Goal: Information Seeking & Learning: Learn about a topic

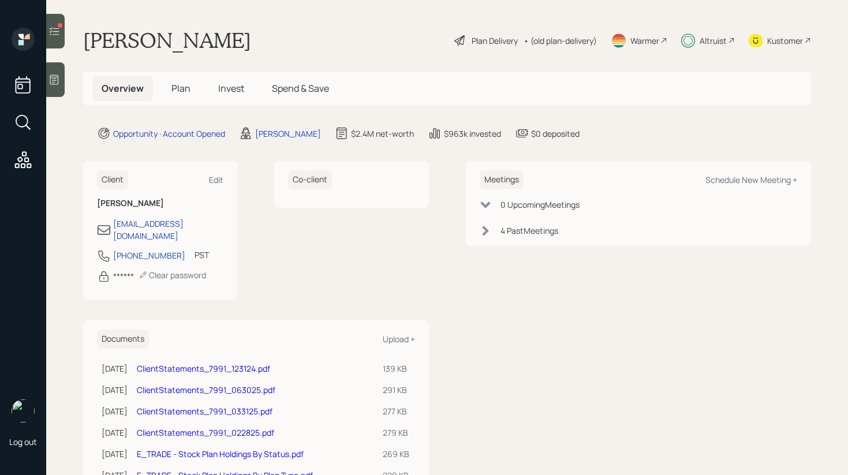
click at [215, 88] on h5 "Invest" at bounding box center [231, 88] width 44 height 25
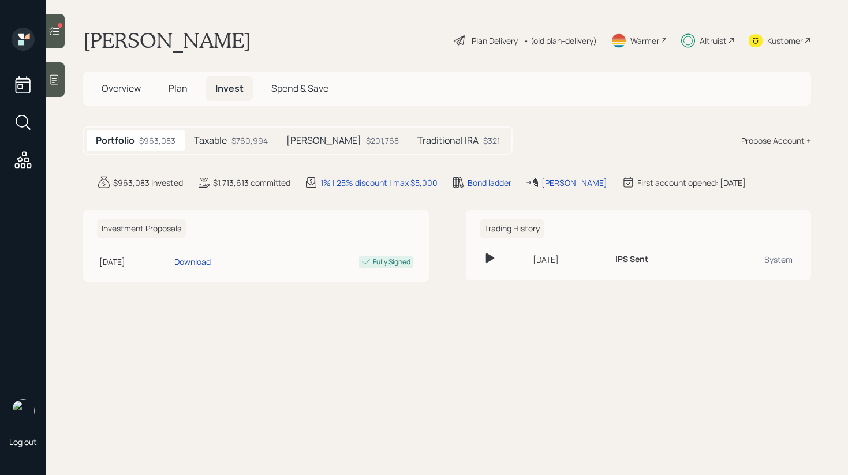
click at [435, 143] on h5 "Traditional IRA" at bounding box center [447, 140] width 61 height 11
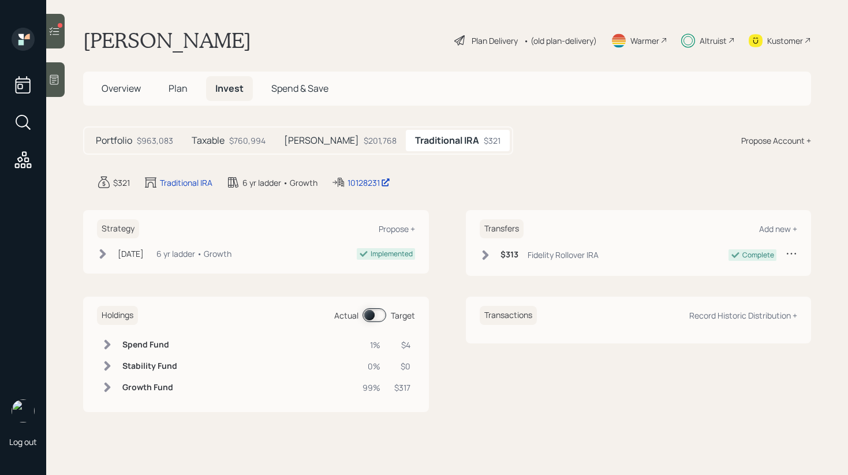
click at [236, 142] on div "$760,994" at bounding box center [247, 141] width 36 height 12
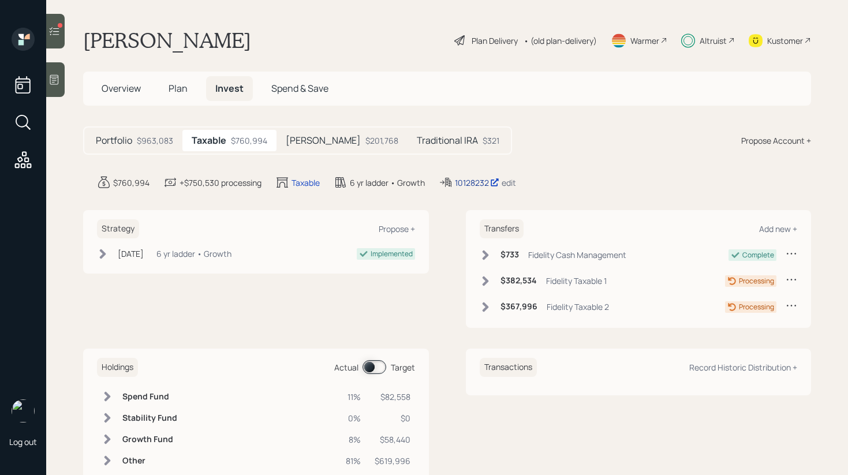
click at [472, 184] on div "10128232" at bounding box center [477, 183] width 44 height 12
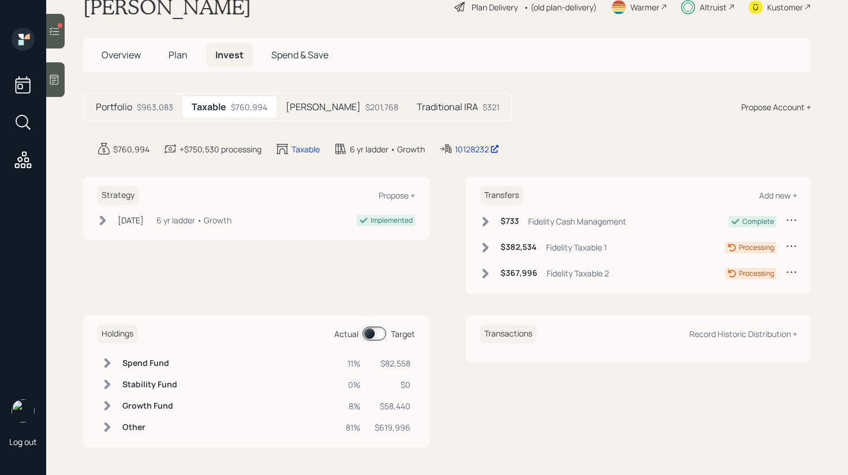
click at [105, 433] on icon at bounding box center [108, 428] width 12 height 12
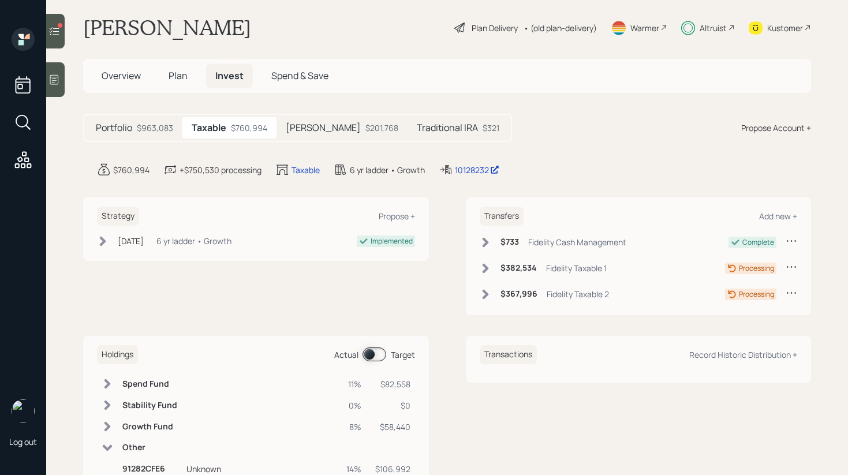
scroll to position [15, 0]
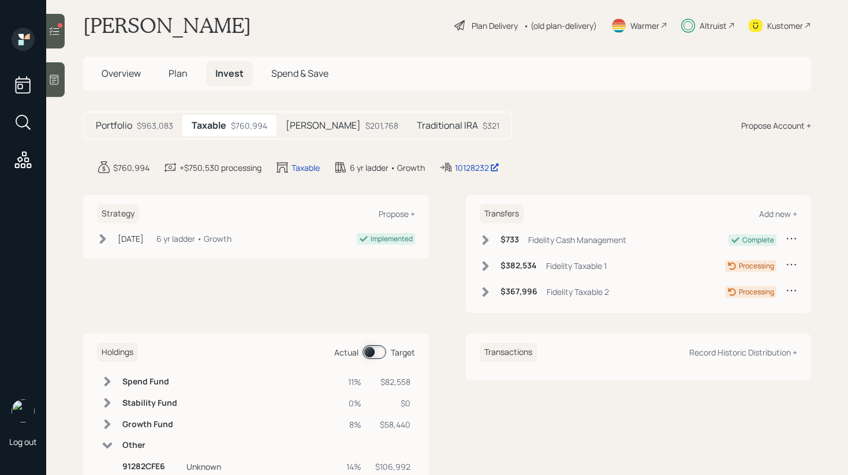
click at [483, 267] on icon at bounding box center [486, 266] width 12 height 12
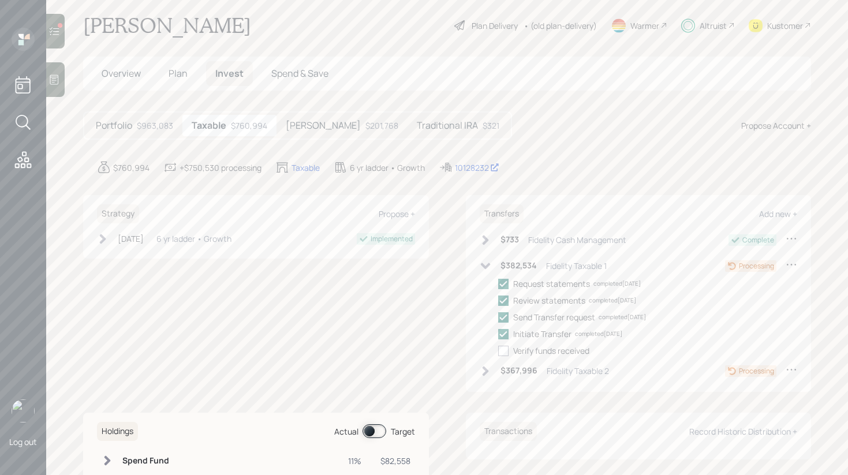
click at [486, 271] on div "$382,534 Fidelity Taxable 1" at bounding box center [543, 266] width 127 height 14
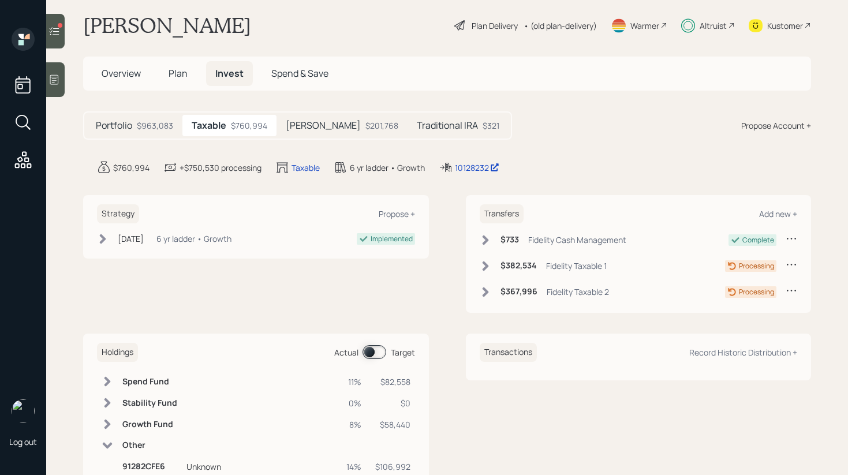
click at [487, 294] on icon at bounding box center [486, 292] width 12 height 12
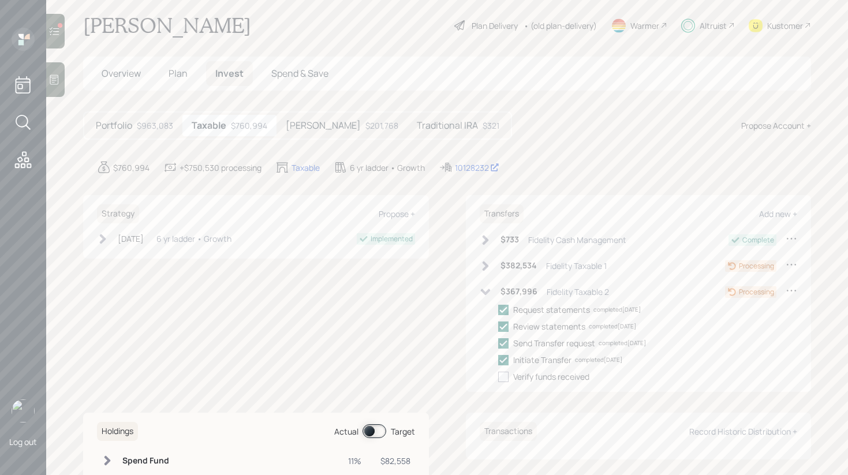
click at [476, 262] on div "Transfers Add new + $733 Fidelity Cash Management Complete $382,534 Fidelity Ta…" at bounding box center [639, 293] width 346 height 197
click at [482, 265] on icon at bounding box center [486, 266] width 12 height 12
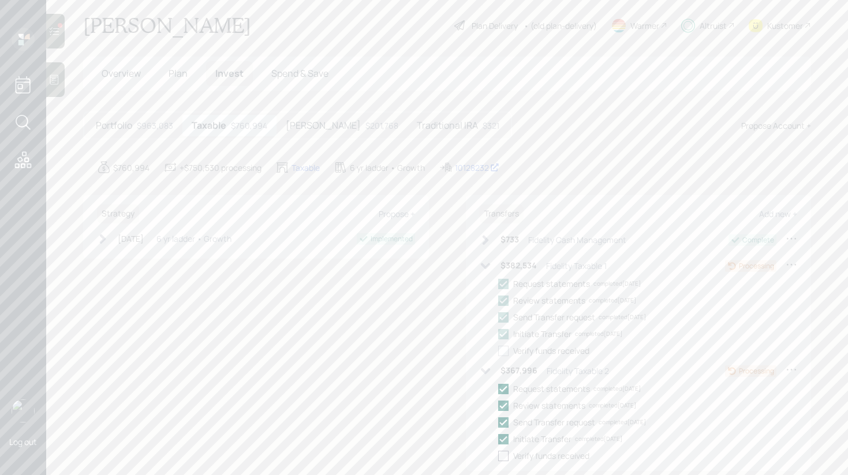
click at [484, 269] on icon at bounding box center [486, 266] width 12 height 12
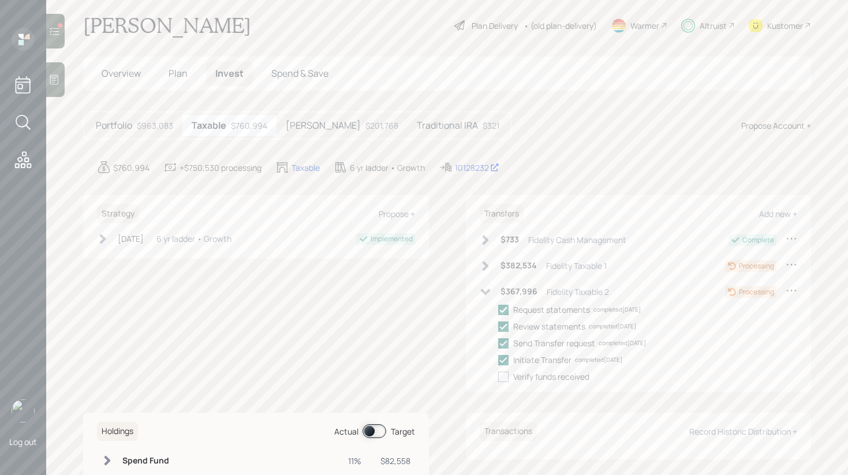
click at [488, 292] on icon at bounding box center [485, 292] width 10 height 6
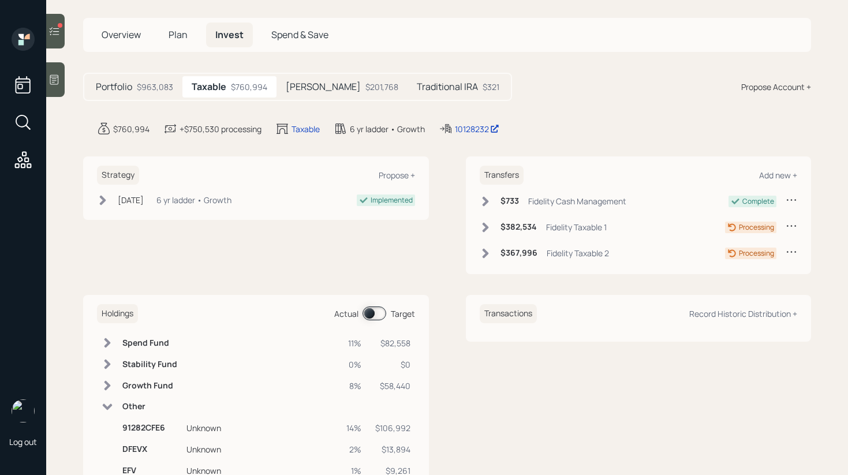
scroll to position [114, 0]
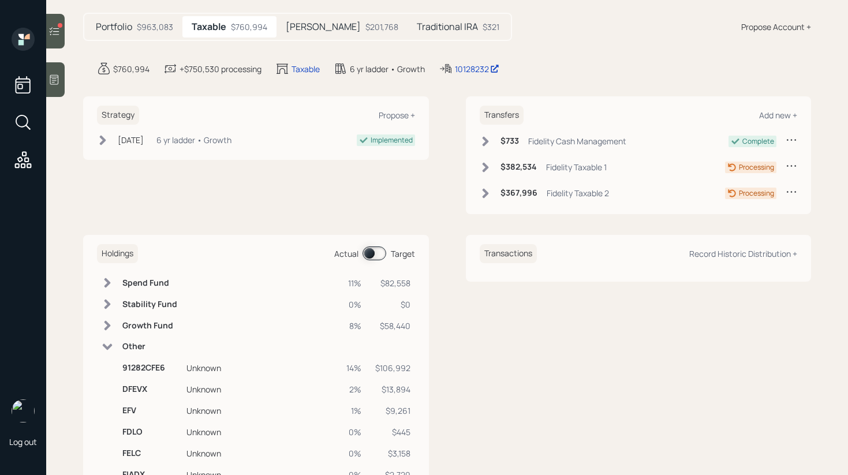
click at [111, 281] on icon at bounding box center [108, 283] width 12 height 12
click at [111, 281] on icon at bounding box center [108, 282] width 10 height 6
click at [51, 31] on icon at bounding box center [55, 31] width 12 height 12
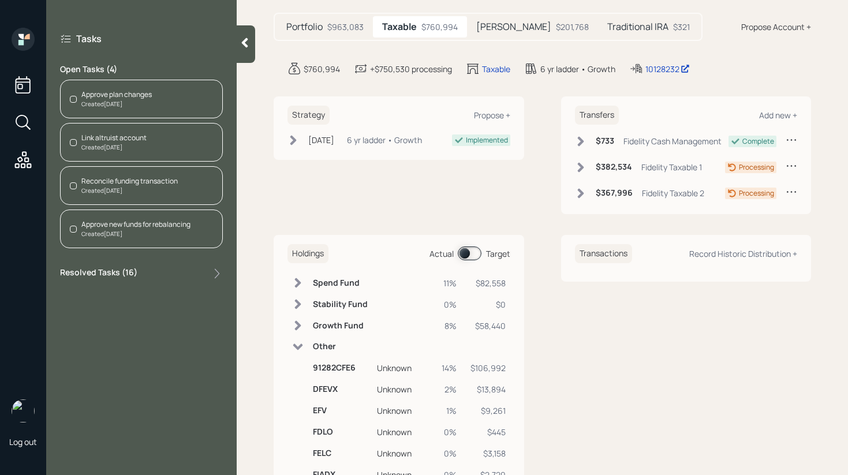
click at [252, 51] on div at bounding box center [246, 44] width 18 height 38
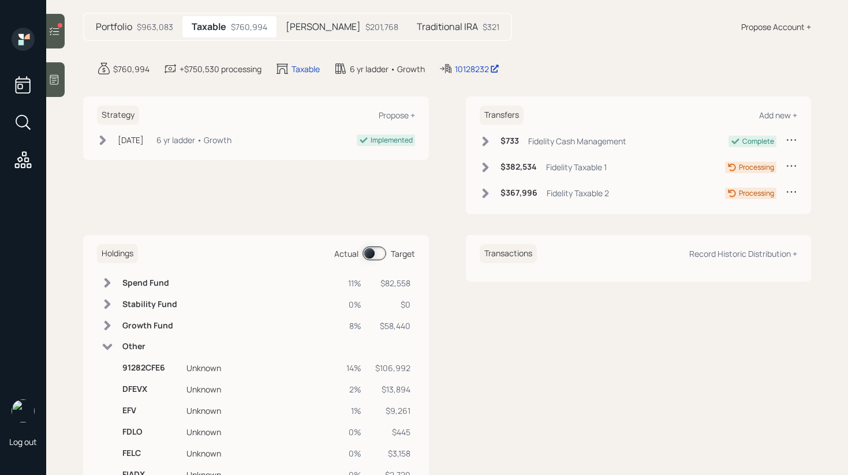
click at [61, 30] on div at bounding box center [55, 31] width 18 height 35
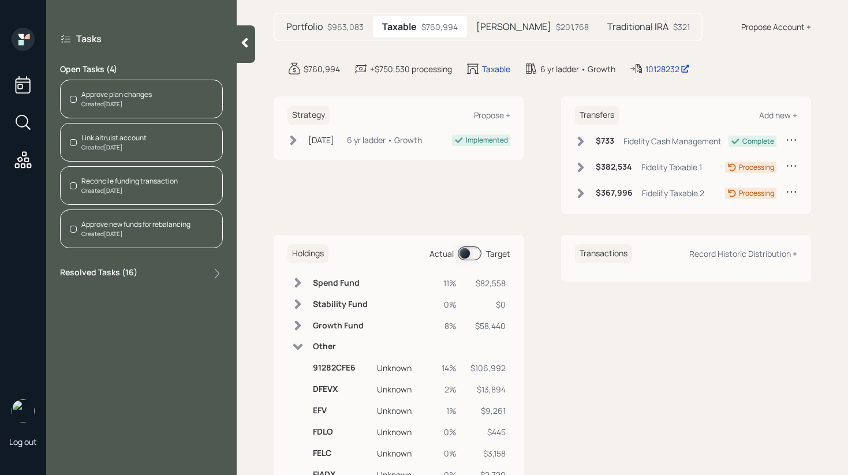
click at [251, 44] on div at bounding box center [246, 44] width 18 height 38
